Goal: Information Seeking & Learning: Find specific fact

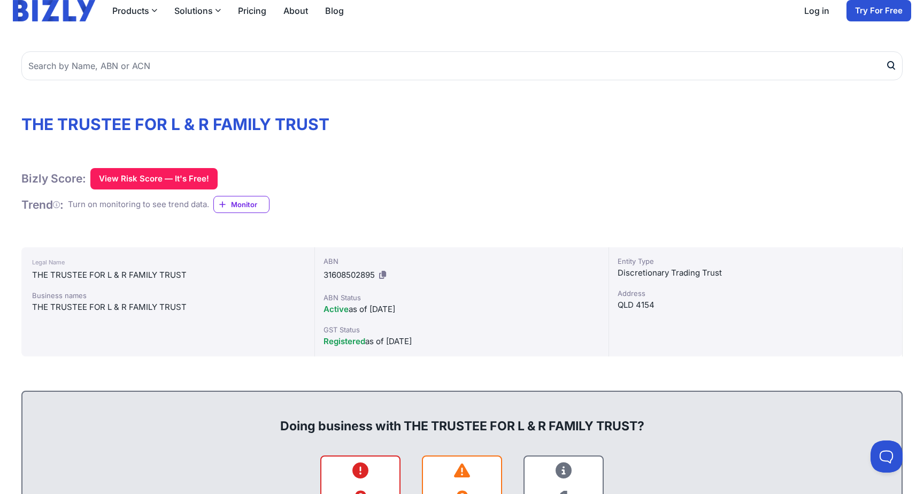
click at [384, 272] on icon at bounding box center [382, 275] width 7 height 8
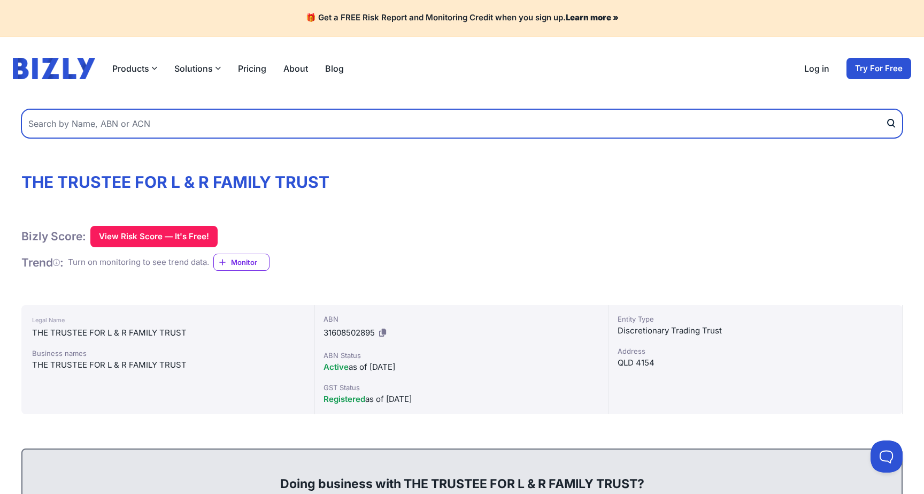
click at [308, 119] on input "text" at bounding box center [461, 123] width 881 height 29
paste input "31608502895"
type input "31608502895"
click at [886, 109] on button "submit" at bounding box center [894, 123] width 17 height 29
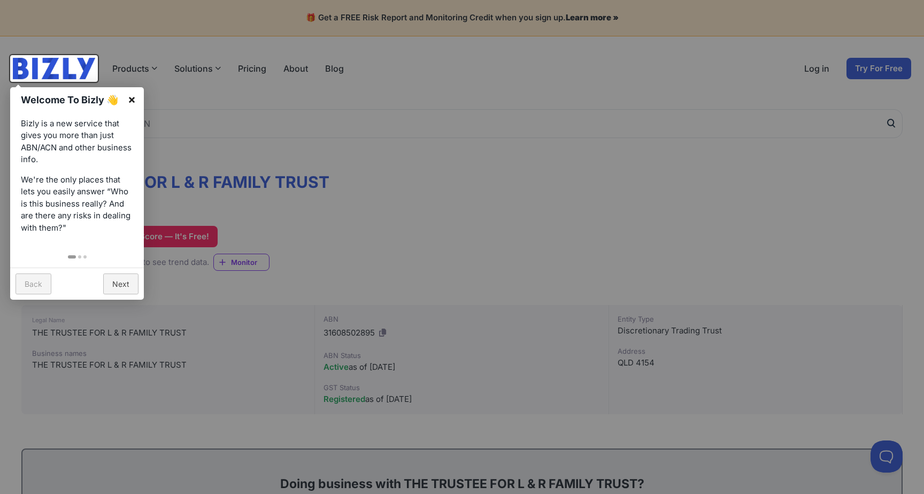
click at [132, 99] on link "×" at bounding box center [132, 99] width 24 height 24
